Goal: Obtain resource: Download file/media

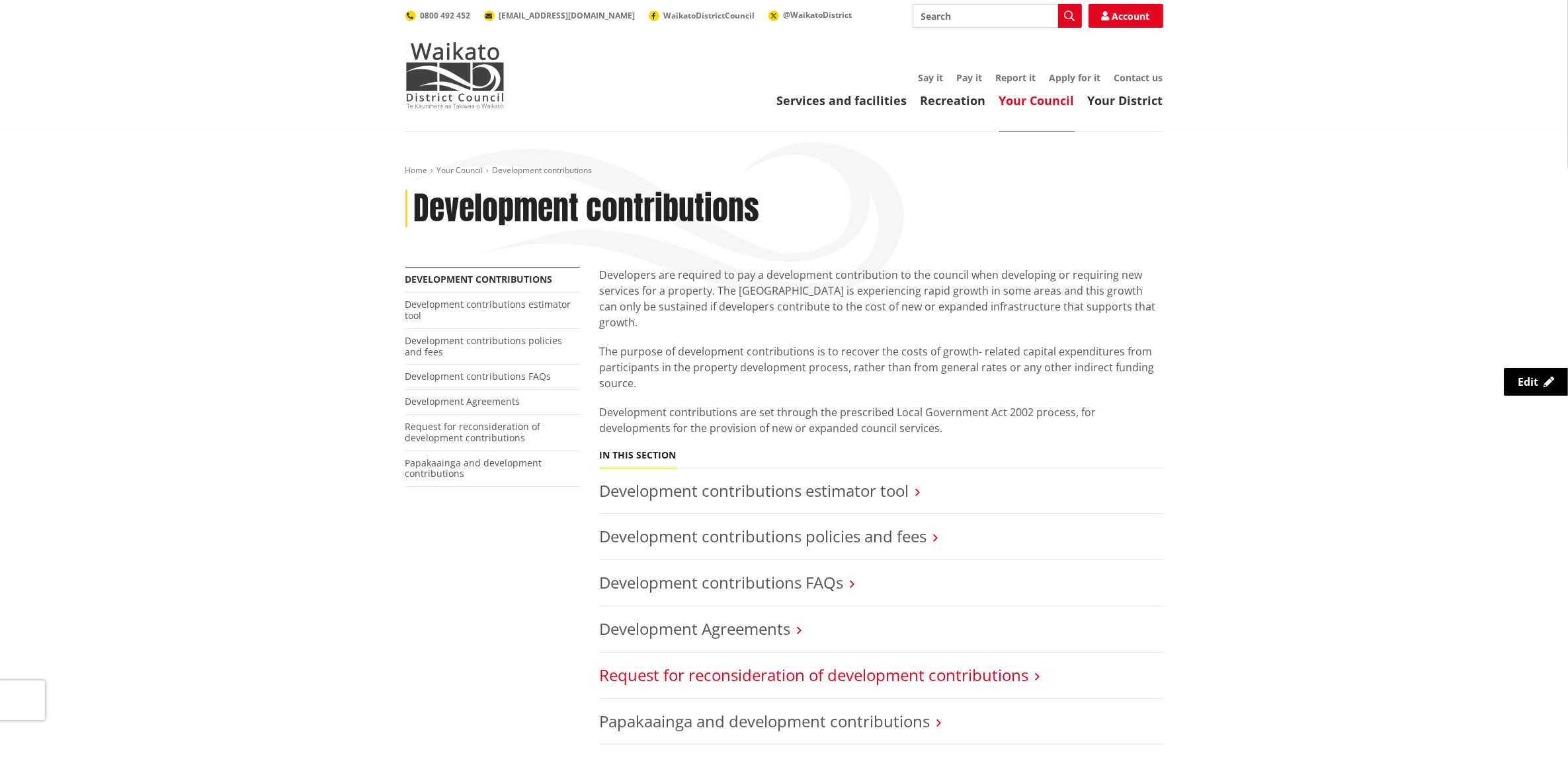
click at [937, 664] on link "Request for reconsideration of development contributions" at bounding box center [813, 675] width 429 height 21
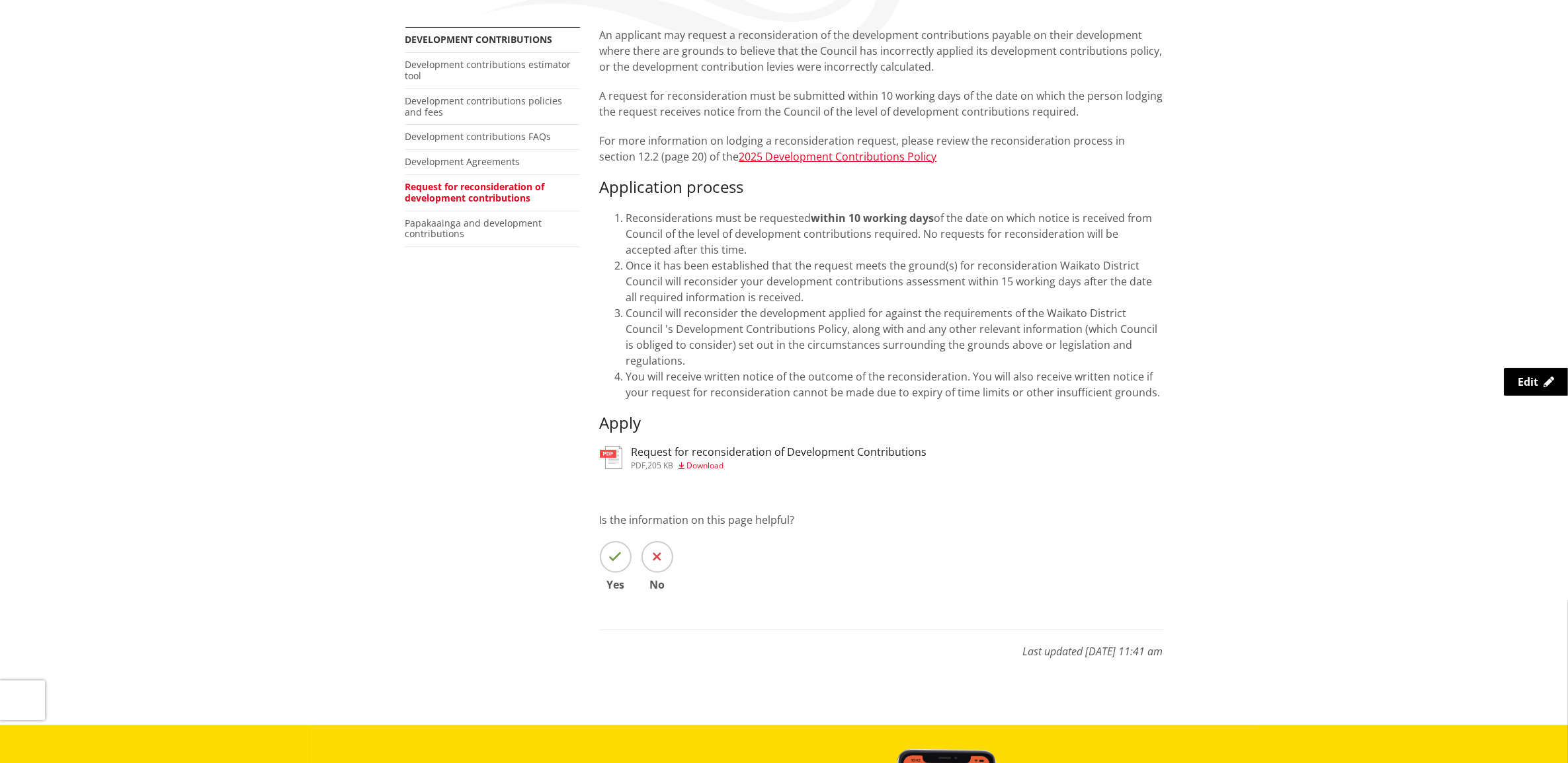
scroll to position [248, 0]
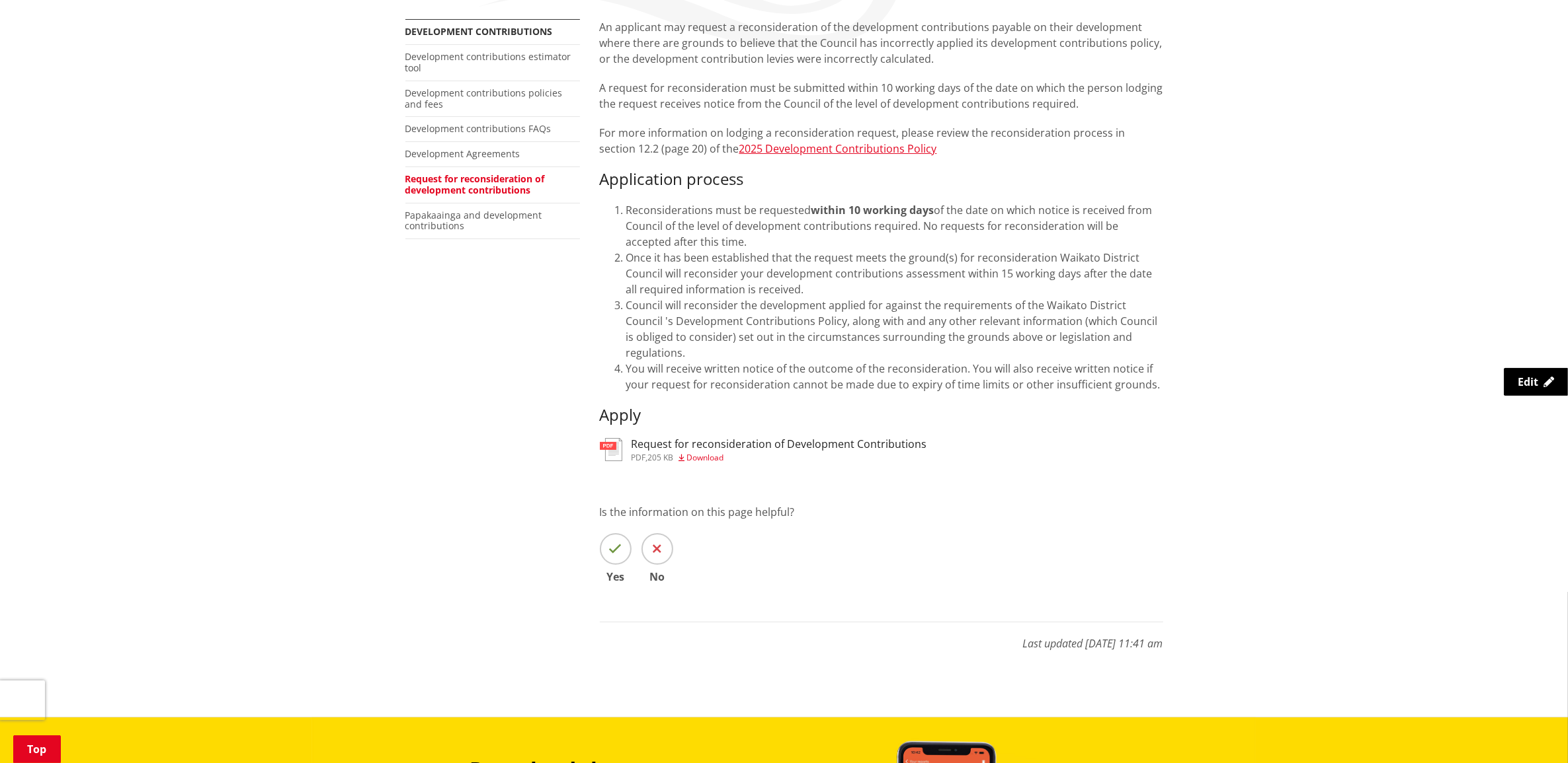
click at [697, 452] on span "Download" at bounding box center [706, 457] width 37 height 12
